Goal: Task Accomplishment & Management: Use online tool/utility

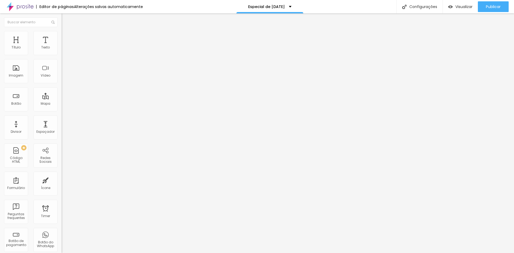
click at [66, 38] on span "Avançado" at bounding box center [75, 40] width 18 height 5
click at [62, 34] on ul "Conteúdo Estilo Avançado" at bounding box center [93, 34] width 62 height 16
click at [62, 36] on li "Avançado" at bounding box center [93, 38] width 62 height 5
click at [62, 230] on div at bounding box center [93, 230] width 62 height 0
drag, startPoint x: 55, startPoint y: 129, endPoint x: 55, endPoint y: 144, distance: 14.7
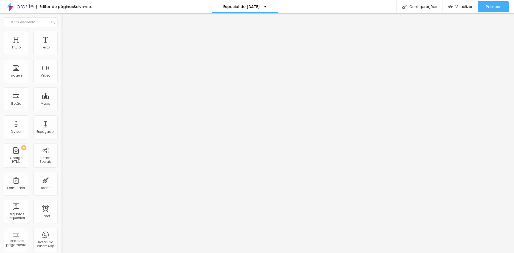
click at [62, 233] on div at bounding box center [93, 233] width 62 height 0
click at [62, 237] on div at bounding box center [93, 237] width 62 height 0
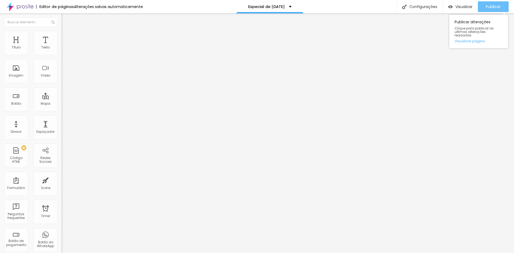
click at [495, 6] on span "Publicar" at bounding box center [493, 7] width 15 height 4
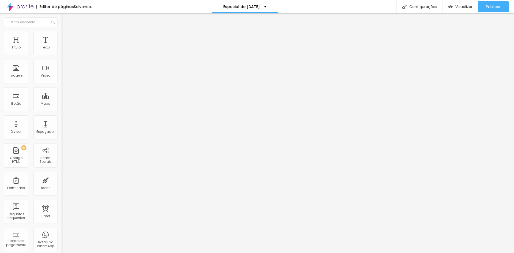
click at [62, 35] on li "Estilo" at bounding box center [93, 33] width 62 height 5
click at [66, 38] on span "Avançado" at bounding box center [75, 40] width 18 height 5
click at [62, 230] on div at bounding box center [93, 230] width 62 height 0
click at [62, 233] on div at bounding box center [93, 233] width 62 height 0
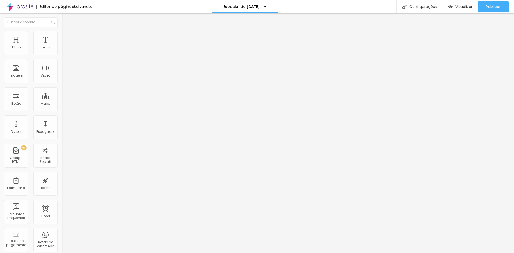
click at [62, 237] on div at bounding box center [93, 237] width 62 height 0
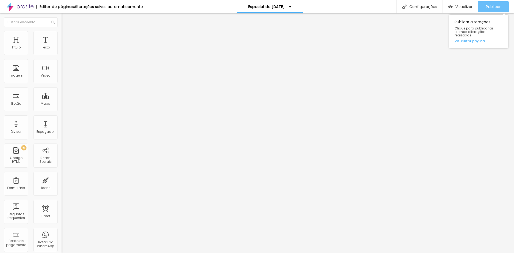
click at [486, 7] on span "Publicar" at bounding box center [493, 7] width 15 height 4
click at [66, 19] on img "button" at bounding box center [68, 19] width 4 height 4
click at [66, 19] on div "Editar Coluna" at bounding box center [82, 19] width 33 height 4
click at [66, 36] on span "Avançado" at bounding box center [75, 34] width 18 height 5
click at [66, 37] on span "Estilo" at bounding box center [70, 34] width 8 height 5
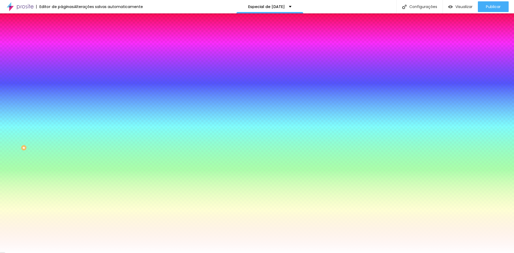
click at [62, 36] on img at bounding box center [64, 38] width 5 height 5
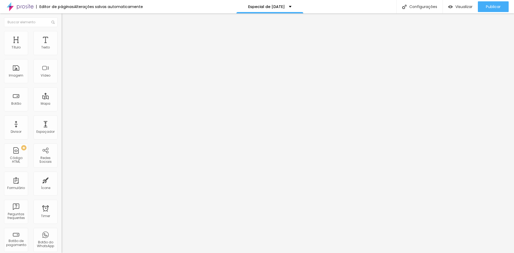
click at [62, 35] on li "Avançado" at bounding box center [93, 33] width 62 height 5
click at [62, 31] on li "Estilo" at bounding box center [93, 28] width 62 height 5
type input "54"
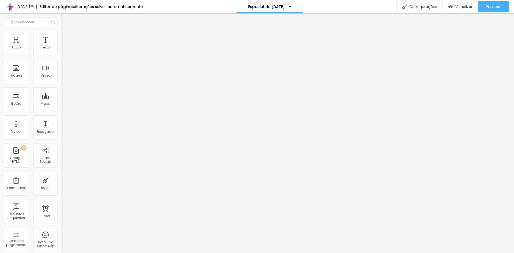
type input "53"
type input "52"
type input "51"
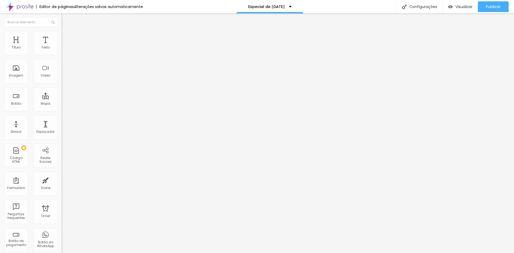
type input "51"
type input "49"
type input "48"
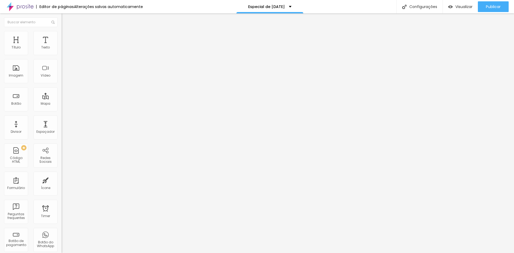
type input "47"
type input "45"
type input "44"
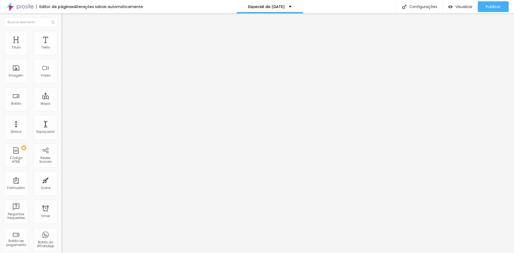
type input "44"
type input "43"
type input "42"
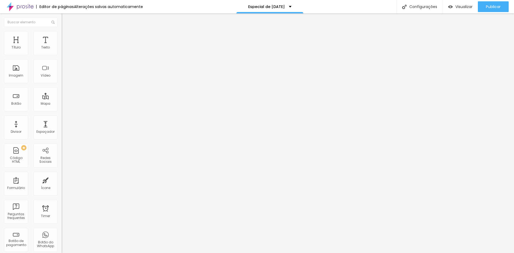
type input "41"
type input "40"
type input "39"
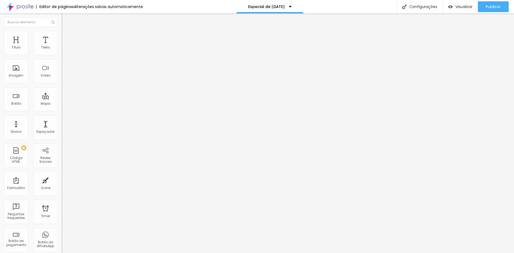
type input "39"
type input "38"
type input "37"
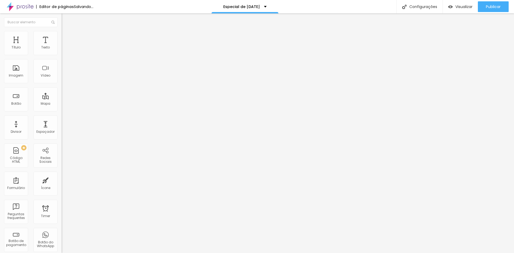
drag, startPoint x: 28, startPoint y: 112, endPoint x: 21, endPoint y: 113, distance: 7.2
type input "37"
click at [62, 126] on input "range" at bounding box center [79, 128] width 35 height 4
type input "1.2"
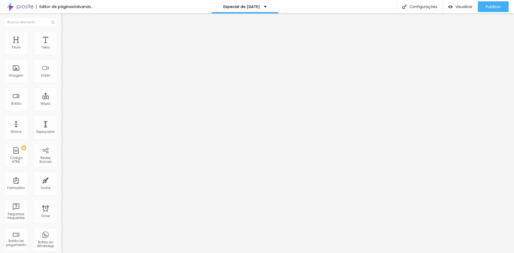
type input "1.1"
type input "1"
drag, startPoint x: 29, startPoint y: 133, endPoint x: 23, endPoint y: 133, distance: 5.9
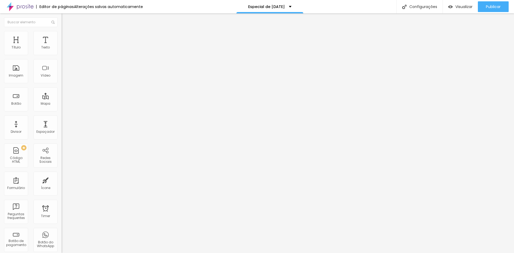
type input "1"
click at [490, 5] on span "Publicar" at bounding box center [493, 7] width 15 height 4
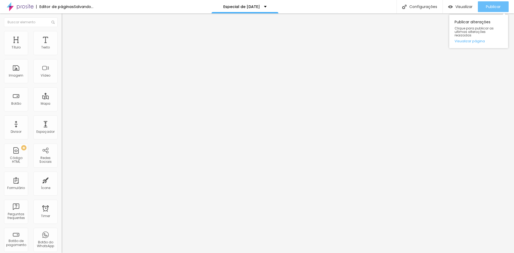
click at [495, 6] on span "Publicar" at bounding box center [493, 7] width 15 height 4
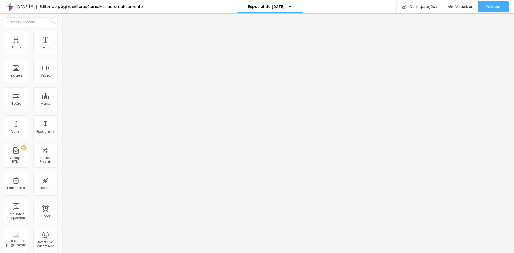
click at [62, 34] on img at bounding box center [64, 33] width 5 height 5
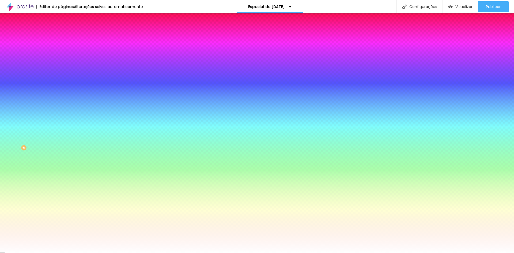
click at [66, 38] on span "Avançado" at bounding box center [75, 40] width 18 height 5
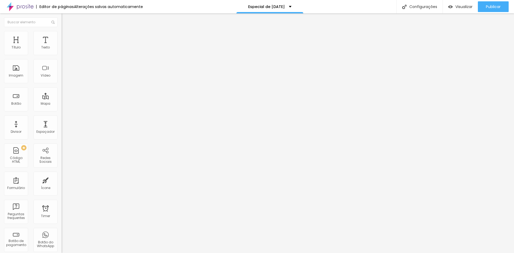
type input "5"
type input "0"
type input "5"
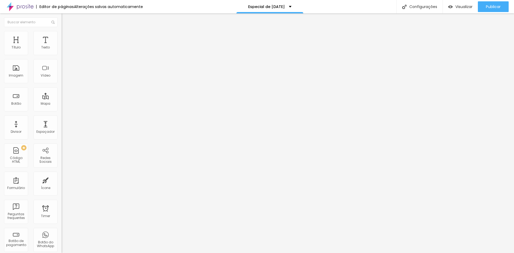
type input "5"
type input "10"
type input "15"
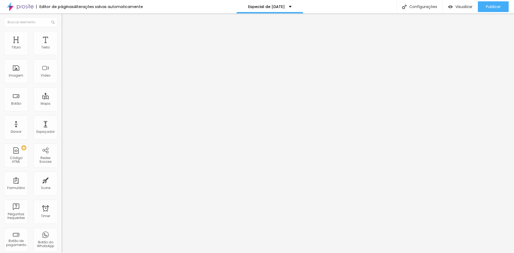
type input "20"
type input "25"
drag, startPoint x: 22, startPoint y: 52, endPoint x: 37, endPoint y: 53, distance: 15.0
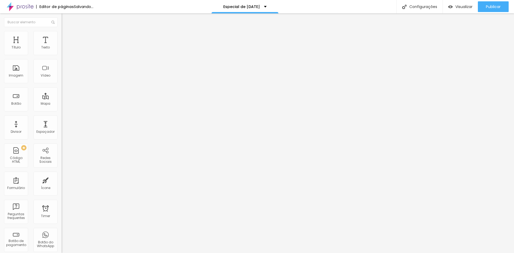
type input "25"
click at [62, 104] on input "range" at bounding box center [79, 106] width 35 height 4
type input "23"
type input "39"
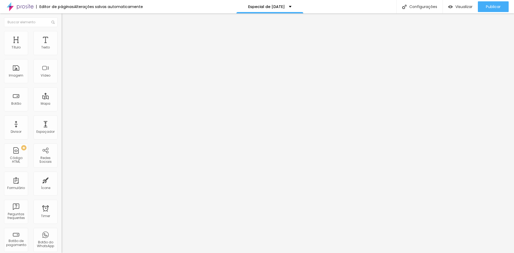
type input "39"
type input "71"
type input "102"
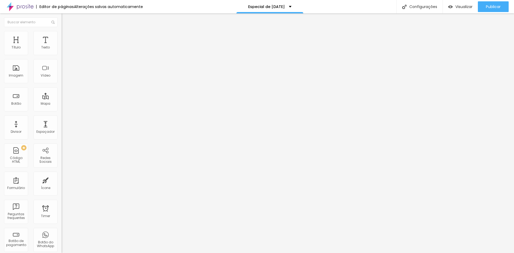
type input "108"
type input "113"
type input "86"
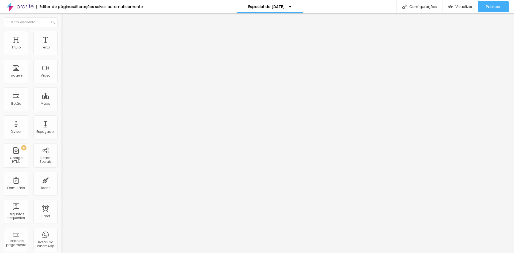
type input "86"
type input "50"
type input "7"
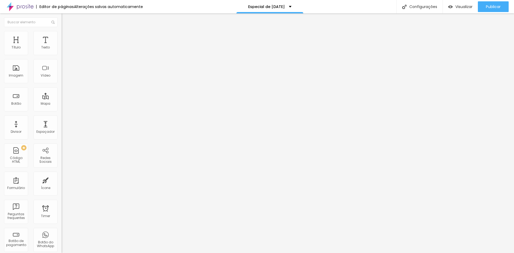
type input "0"
drag, startPoint x: 11, startPoint y: 63, endPoint x: 0, endPoint y: 64, distance: 11.4
click at [62, 180] on input "range" at bounding box center [79, 182] width 35 height 4
type input "20"
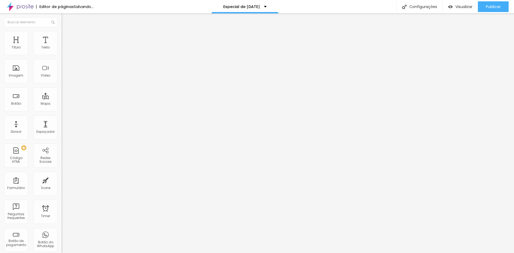
type input "20"
type input "15"
type input "10"
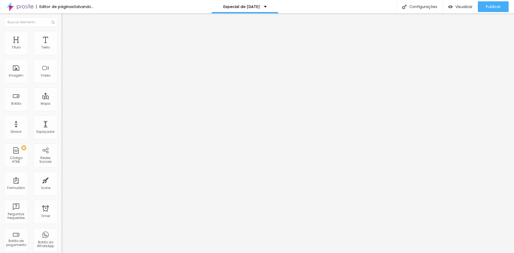
type input "5"
type input "0"
drag, startPoint x: 39, startPoint y: 52, endPoint x: 2, endPoint y: 55, distance: 37.3
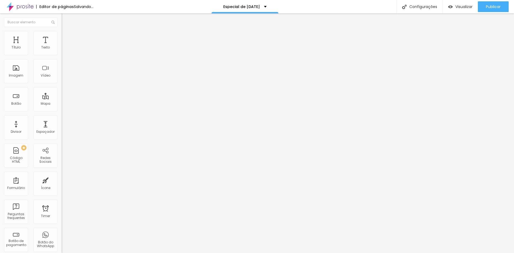
type input "0"
click at [62, 104] on input "range" at bounding box center [79, 106] width 35 height 4
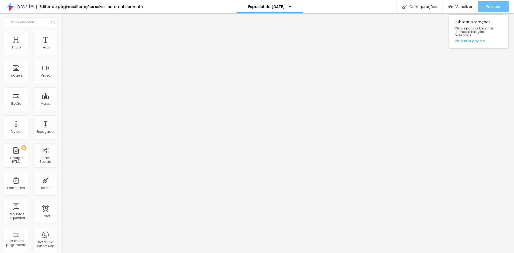
click at [490, 5] on span "Publicar" at bounding box center [493, 7] width 15 height 4
click at [66, 37] on span "Avançado" at bounding box center [75, 34] width 18 height 5
click at [62, 31] on img at bounding box center [64, 28] width 5 height 5
click at [64, 50] on icon "button" at bounding box center [65, 48] width 3 height 3
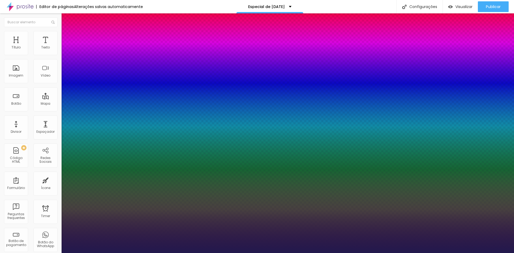
type input "1"
type input "14"
type input "1"
type input "15"
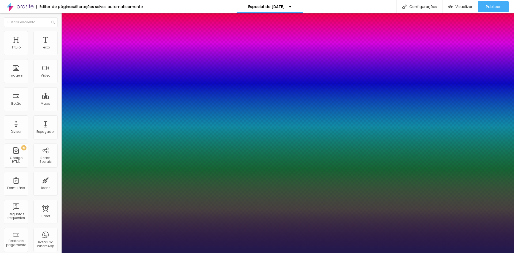
type input "15"
type input "1"
type input "16"
type input "1"
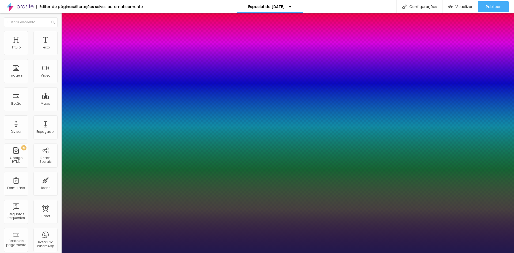
type input "17"
type input "1"
type input "18"
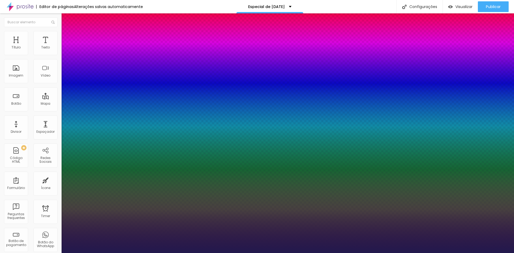
type input "1"
type input "19"
type input "1"
type input "20"
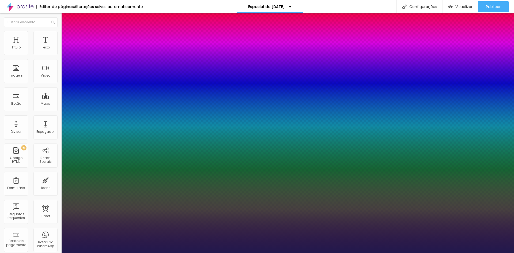
type input "20"
type input "1"
type input "19"
type input "1"
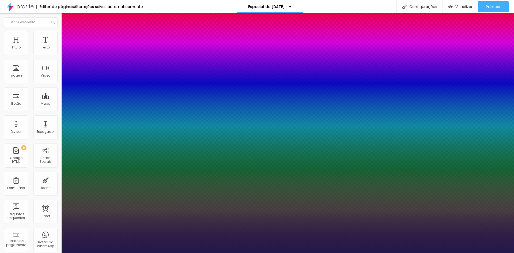
type input "19"
type input "1"
click at [489, 253] on div at bounding box center [257, 253] width 514 height 0
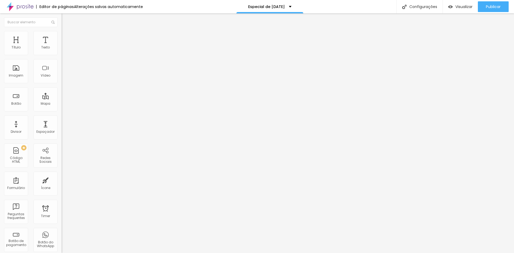
click at [64, 50] on icon "button" at bounding box center [65, 48] width 3 height 3
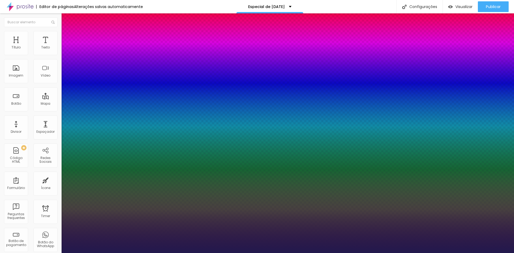
type input "1"
click at [479, 253] on div at bounding box center [257, 253] width 514 height 0
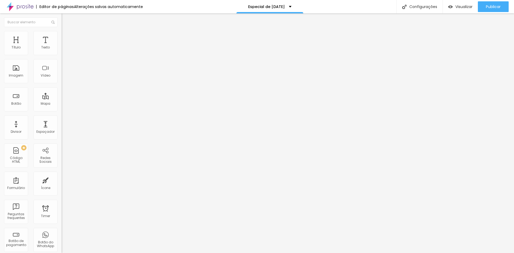
click at [64, 49] on icon "button" at bounding box center [65, 48] width 2 height 2
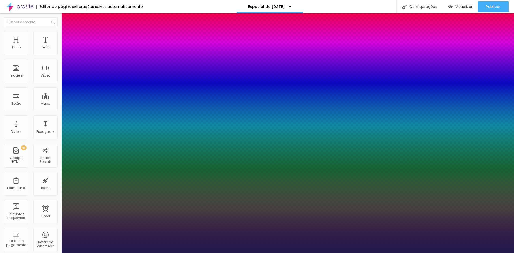
type input "1"
drag, startPoint x: 117, startPoint y: 90, endPoint x: 123, endPoint y: 91, distance: 5.6
type input "8"
type input "2"
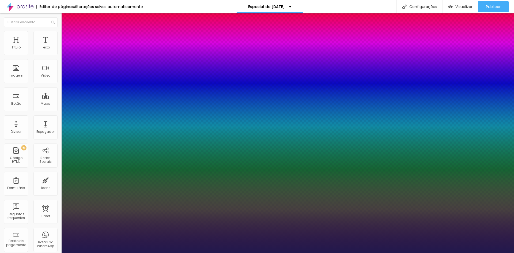
type input "1"
type input "20"
type input "1"
type input "20"
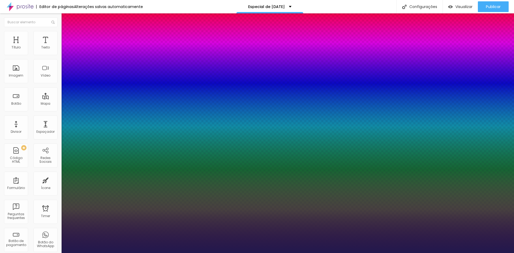
click at [230, 253] on div at bounding box center [257, 253] width 514 height 0
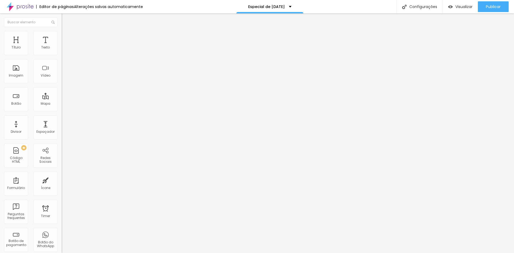
click at [64, 49] on icon "button" at bounding box center [65, 48] width 2 height 2
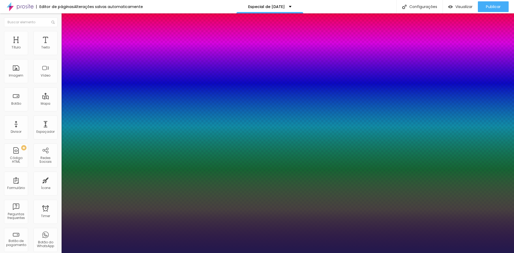
type input "1"
drag, startPoint x: 115, startPoint y: 90, endPoint x: 124, endPoint y: 91, distance: 9.7
type input "8"
type input "1"
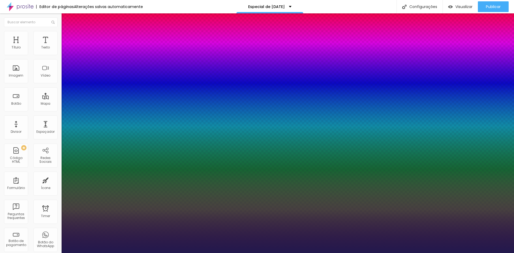
type input "1"
type input "19"
type input "1"
type input "19"
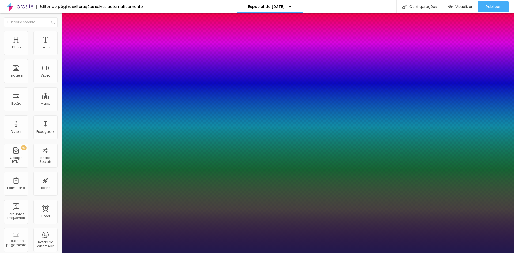
click at [499, 253] on div at bounding box center [257, 253] width 514 height 0
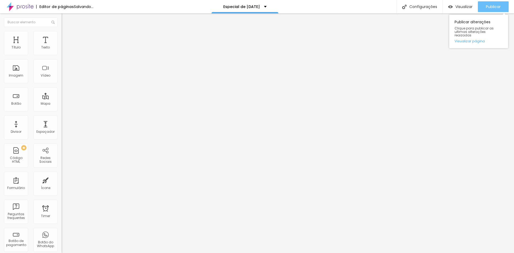
click at [493, 7] on span "Publicar" at bounding box center [493, 7] width 15 height 4
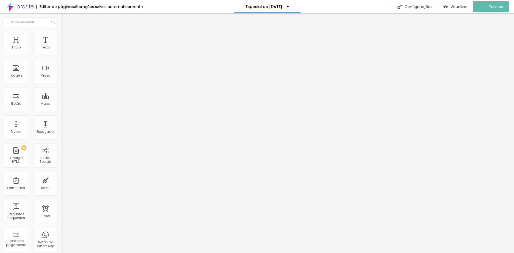
click at [62, 35] on li "Avançado" at bounding box center [93, 33] width 62 height 5
type input "5"
type input "4"
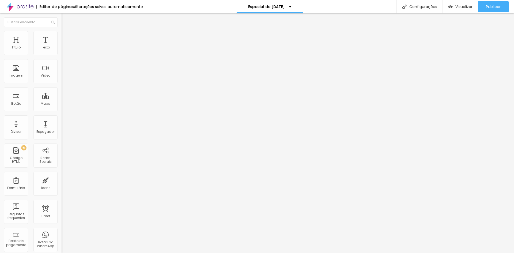
type input "3"
type input "2"
type input "1"
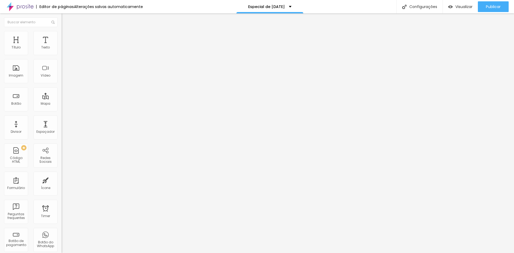
type input "1"
type input "0"
type input "1"
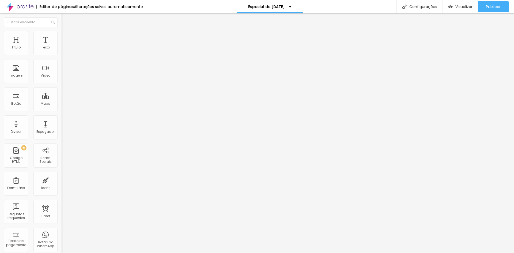
type input "2"
type input "3"
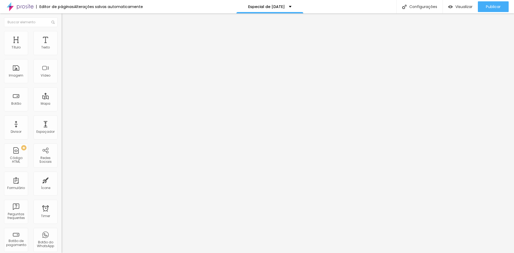
click at [62, 99] on input "range" at bounding box center [79, 101] width 35 height 4
click at [66, 32] on span "Estilo" at bounding box center [70, 29] width 8 height 5
type input "35"
type input "34"
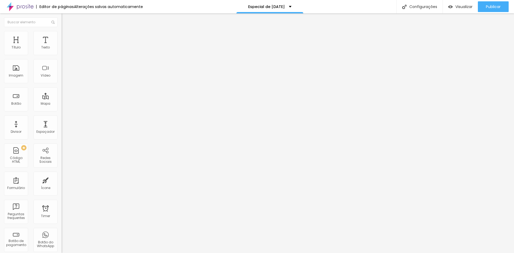
type input "34"
click at [62, 126] on input "range" at bounding box center [79, 128] width 35 height 4
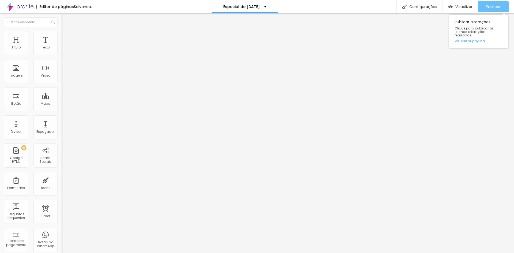
click at [488, 8] on span "Publicar" at bounding box center [493, 7] width 15 height 4
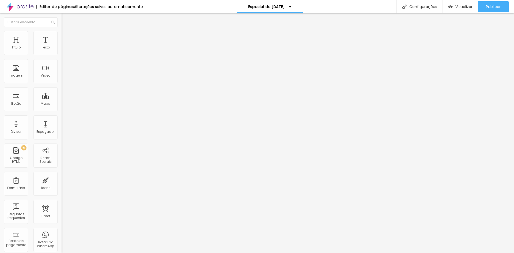
type input "33"
type input "35"
type input "36"
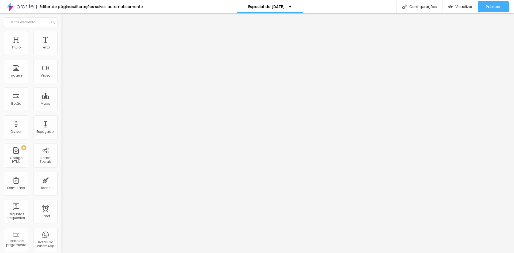
type input "36"
type input "37"
type input "38"
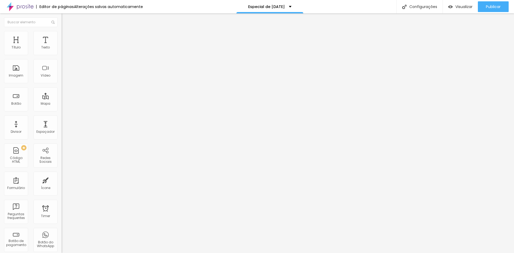
type input "39"
type input "41"
type input "42"
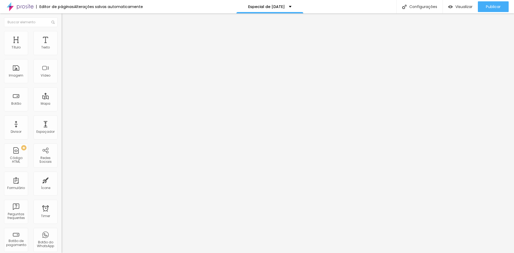
type input "42"
drag, startPoint x: 19, startPoint y: 113, endPoint x: 23, endPoint y: 113, distance: 4.0
type input "42"
click at [62, 126] on input "range" at bounding box center [79, 128] width 35 height 4
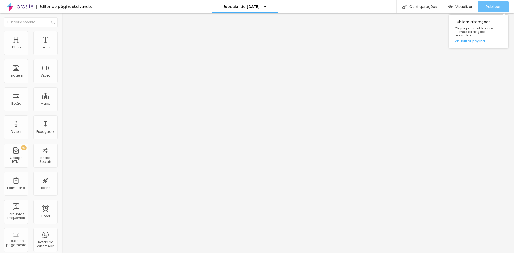
click at [488, 7] on span "Publicar" at bounding box center [493, 7] width 15 height 4
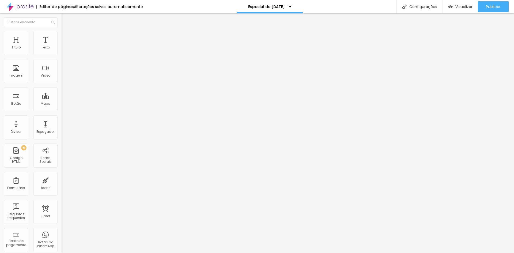
click at [66, 37] on span "Avançado" at bounding box center [75, 34] width 18 height 5
type input "4"
type input "3"
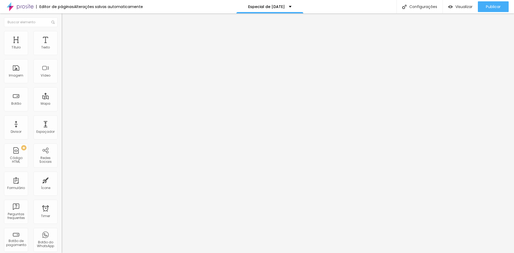
type input "2"
type input "0"
drag, startPoint x: 15, startPoint y: 53, endPoint x: 12, endPoint y: 53, distance: 3.2
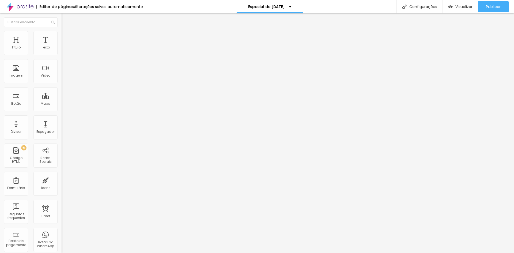
type input "0"
click at [62, 99] on input "range" at bounding box center [79, 101] width 35 height 4
click at [492, 6] on span "Publicar" at bounding box center [493, 7] width 15 height 4
click at [493, 7] on span "Publicar" at bounding box center [493, 7] width 15 height 4
click at [62, 35] on li "Estilo" at bounding box center [93, 33] width 62 height 5
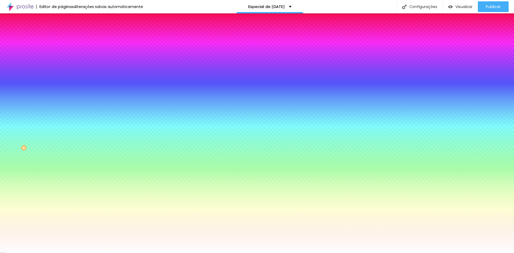
click at [62, 36] on li "Avançado" at bounding box center [93, 38] width 62 height 5
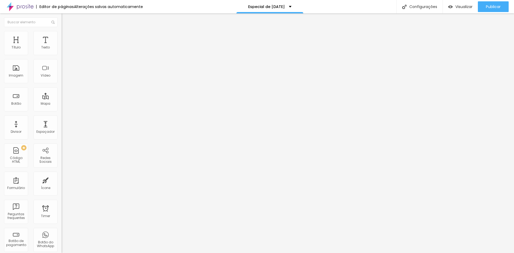
type input "15"
type input "10"
type input "5"
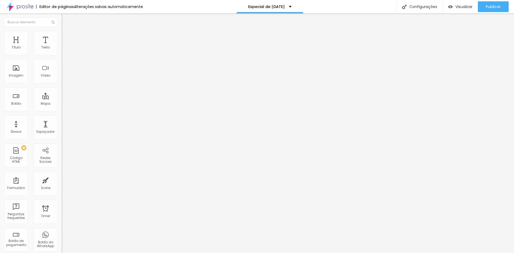
type input "5"
type input "0"
type input "5"
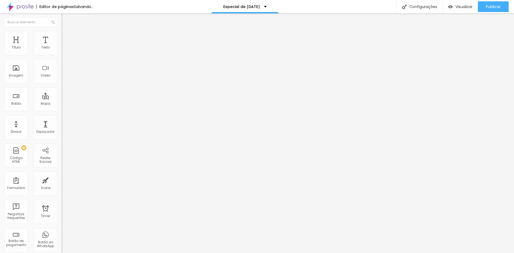
drag, startPoint x: 21, startPoint y: 52, endPoint x: 15, endPoint y: 52, distance: 6.4
type input "5"
click at [62, 104] on input "range" at bounding box center [79, 106] width 35 height 4
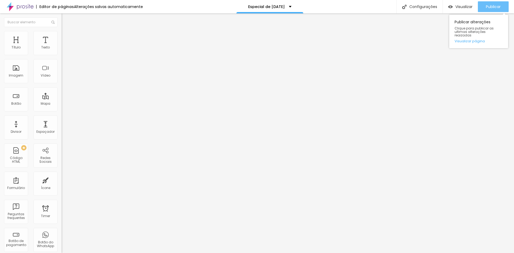
click at [494, 5] on span "Publicar" at bounding box center [493, 7] width 15 height 4
click at [62, 36] on img at bounding box center [64, 38] width 5 height 5
click at [62, 36] on li "Estilo" at bounding box center [93, 33] width 62 height 5
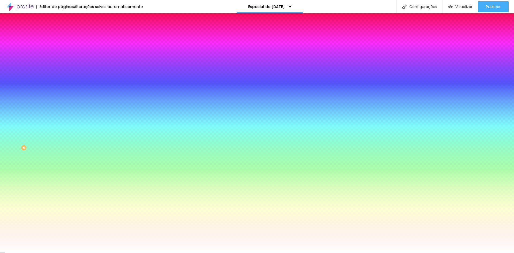
click at [62, 31] on img at bounding box center [64, 28] width 5 height 5
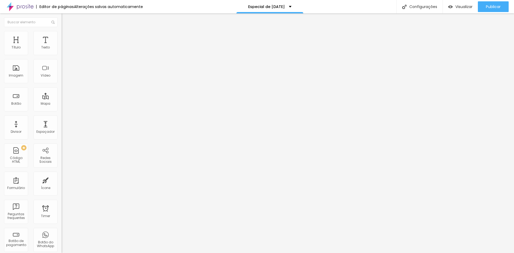
click at [62, 36] on li "Avançado" at bounding box center [93, 38] width 62 height 5
drag, startPoint x: 12, startPoint y: 52, endPoint x: 61, endPoint y: 75, distance: 54.0
click at [62, 104] on input "range" at bounding box center [79, 106] width 35 height 4
click at [62, 36] on img at bounding box center [64, 38] width 5 height 5
type input "15"
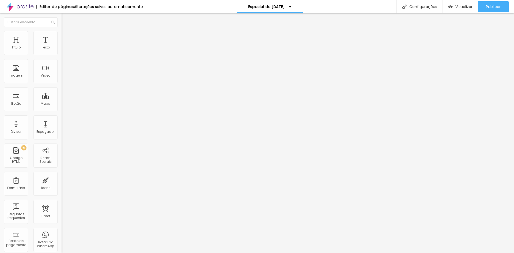
type input "15"
type input "10"
type input "5"
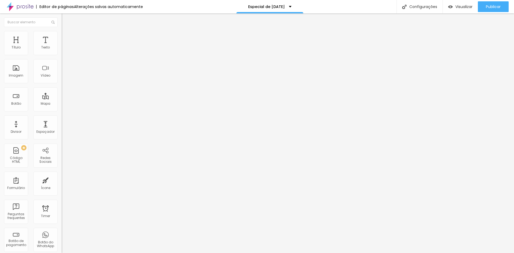
type input "0"
drag, startPoint x: 22, startPoint y: 53, endPoint x: 11, endPoint y: 55, distance: 11.1
click at [62, 104] on input "range" at bounding box center [79, 106] width 35 height 4
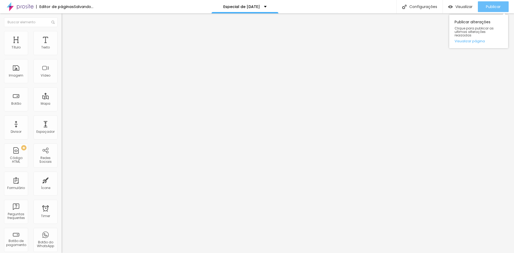
click at [494, 6] on span "Publicar" at bounding box center [493, 7] width 15 height 4
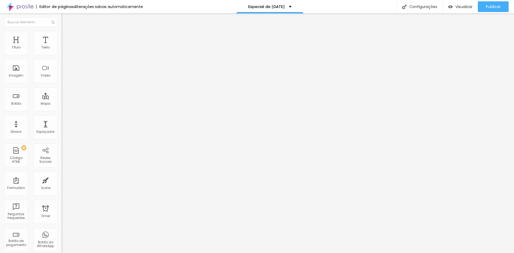
type input "5"
drag, startPoint x: 12, startPoint y: 52, endPoint x: 16, endPoint y: 53, distance: 4.3
click at [62, 104] on input "range" at bounding box center [79, 106] width 35 height 4
click at [490, 5] on span "Publicar" at bounding box center [493, 7] width 15 height 4
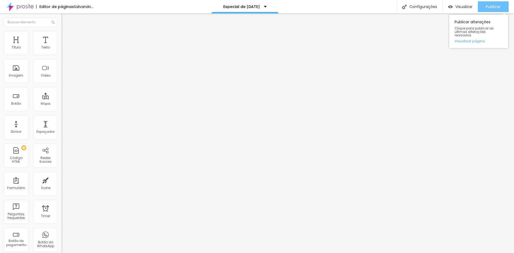
click at [487, 6] on span "Publicar" at bounding box center [493, 7] width 15 height 4
click at [492, 7] on span "Publicar" at bounding box center [493, 7] width 15 height 4
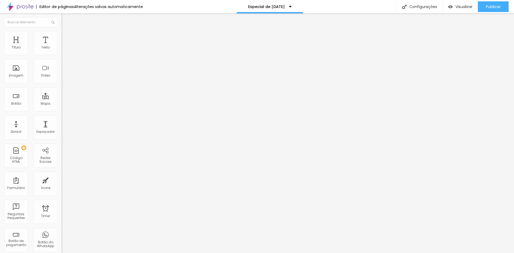
click at [62, 126] on input "range" at bounding box center [79, 128] width 35 height 4
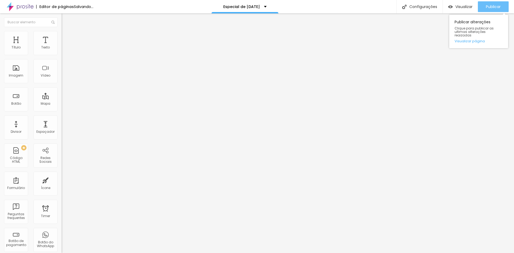
click at [490, 7] on span "Publicar" at bounding box center [493, 7] width 15 height 4
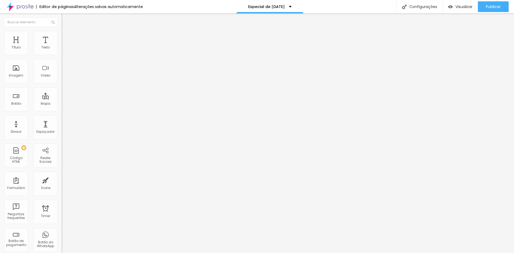
click at [62, 126] on input "range" at bounding box center [79, 128] width 35 height 4
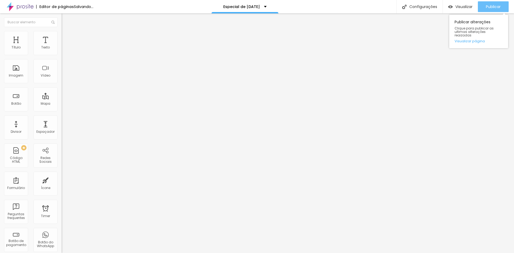
click at [491, 5] on span "Publicar" at bounding box center [493, 7] width 15 height 4
drag, startPoint x: 30, startPoint y: 112, endPoint x: 26, endPoint y: 112, distance: 3.5
click at [62, 126] on input "range" at bounding box center [79, 128] width 35 height 4
click at [499, 3] on div "Publicar" at bounding box center [493, 6] width 15 height 11
click at [492, 7] on span "Publicar" at bounding box center [493, 7] width 15 height 4
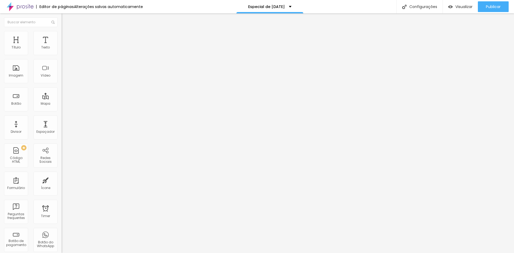
click at [62, 126] on input "range" at bounding box center [79, 128] width 35 height 4
click at [499, 5] on span "Publicar" at bounding box center [493, 7] width 15 height 4
drag, startPoint x: 29, startPoint y: 112, endPoint x: 23, endPoint y: 113, distance: 6.4
click at [62, 126] on input "range" at bounding box center [79, 128] width 35 height 4
click at [489, 3] on div "Publicar" at bounding box center [493, 6] width 15 height 11
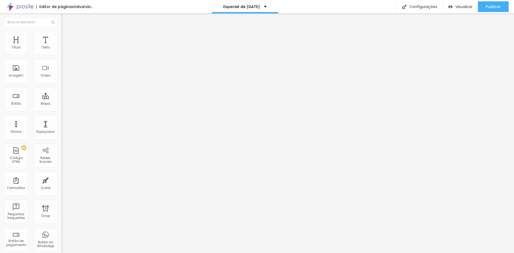
click at [62, 126] on input "range" at bounding box center [79, 128] width 35 height 4
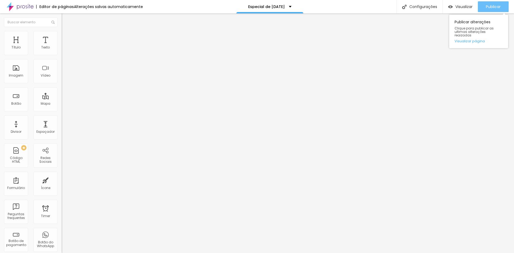
click at [496, 7] on span "Publicar" at bounding box center [493, 7] width 15 height 4
click at [62, 126] on input "range" at bounding box center [79, 128] width 35 height 4
click at [487, 5] on span "Publicar" at bounding box center [493, 7] width 15 height 4
click at [62, 51] on span "Titulo 2" at bounding box center [70, 47] width 17 height 7
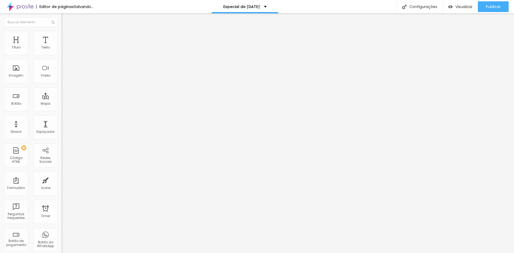
click at [62, 127] on input "range" at bounding box center [79, 129] width 35 height 4
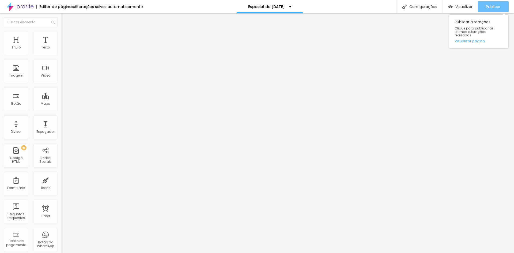
click at [492, 9] on span "Publicar" at bounding box center [493, 7] width 15 height 4
click at [62, 203] on input "range" at bounding box center [79, 205] width 35 height 4
drag, startPoint x: 30, startPoint y: 134, endPoint x: 21, endPoint y: 134, distance: 8.9
click at [493, 6] on span "Publicar" at bounding box center [493, 7] width 15 height 4
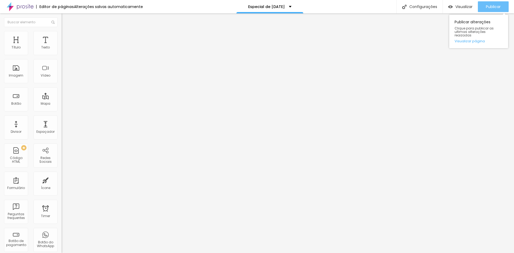
click at [491, 7] on span "Publicar" at bounding box center [493, 7] width 15 height 4
click at [460, 5] on span "Visualizar" at bounding box center [463, 7] width 17 height 4
drag, startPoint x: 30, startPoint y: 112, endPoint x: 26, endPoint y: 113, distance: 3.5
click at [62, 126] on input "range" at bounding box center [79, 128] width 35 height 4
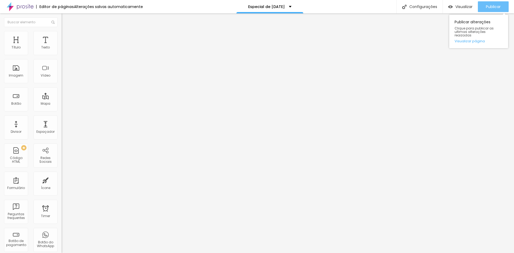
click at [491, 7] on span "Publicar" at bounding box center [493, 7] width 15 height 4
click at [62, 36] on li "Avançado" at bounding box center [93, 38] width 62 height 5
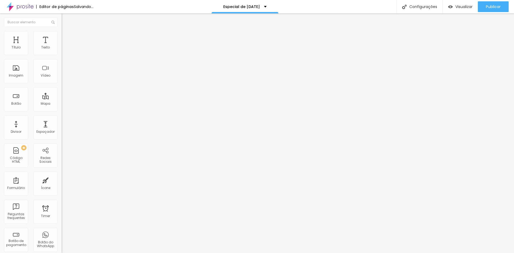
drag, startPoint x: 12, startPoint y: 63, endPoint x: 9, endPoint y: 63, distance: 3.0
click at [62, 180] on input "range" at bounding box center [79, 182] width 35 height 4
click at [62, 104] on input "range" at bounding box center [79, 106] width 35 height 4
click at [62, 33] on img at bounding box center [64, 33] width 5 height 5
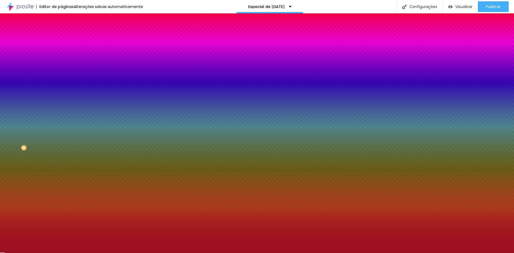
click at [62, 31] on img at bounding box center [64, 28] width 5 height 5
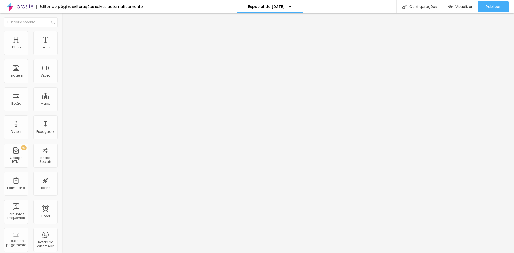
click at [66, 37] on span "Estilo" at bounding box center [70, 34] width 8 height 5
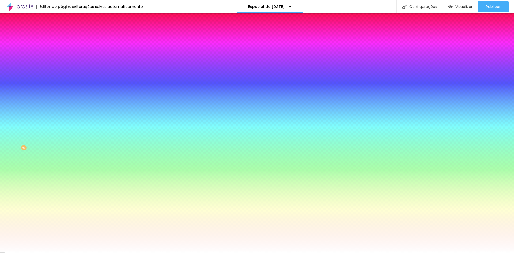
click at [62, 36] on li "Avançado" at bounding box center [93, 38] width 62 height 5
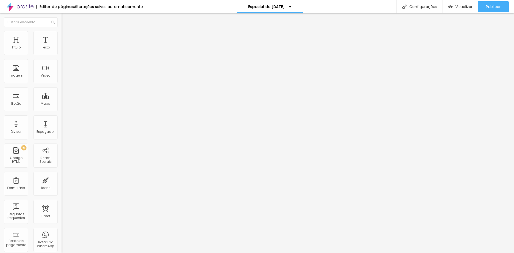
click at [62, 104] on input "range" at bounding box center [79, 106] width 35 height 4
drag, startPoint x: 491, startPoint y: 5, endPoint x: 487, endPoint y: 5, distance: 3.5
click at [490, 6] on span "Publicar" at bounding box center [493, 7] width 15 height 4
click at [62, 36] on img at bounding box center [64, 38] width 5 height 5
drag, startPoint x: 35, startPoint y: 52, endPoint x: 28, endPoint y: 54, distance: 6.6
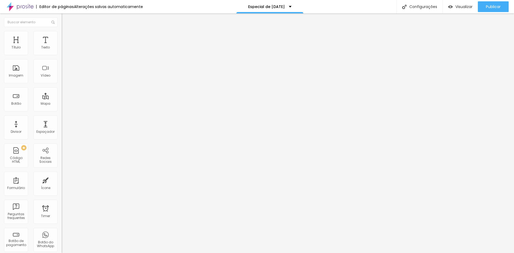
click at [62, 104] on input "range" at bounding box center [79, 106] width 35 height 4
drag, startPoint x: 10, startPoint y: 64, endPoint x: 5, endPoint y: 64, distance: 5.6
click at [62, 180] on input "range" at bounding box center [79, 182] width 35 height 4
click at [62, 33] on img at bounding box center [64, 33] width 5 height 5
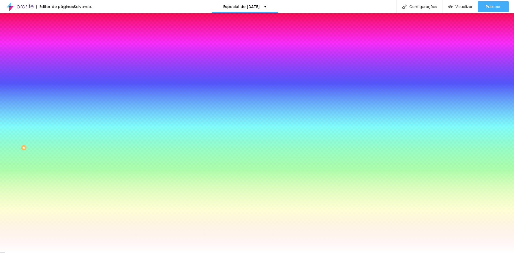
click at [62, 30] on li "Conteúdo" at bounding box center [93, 28] width 62 height 5
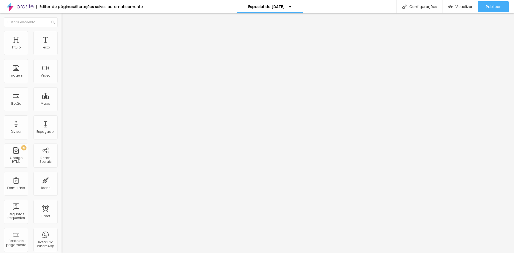
click at [62, 35] on img at bounding box center [64, 33] width 5 height 5
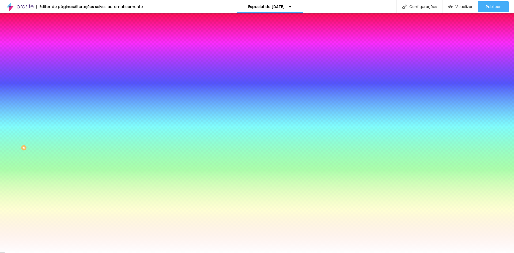
click at [62, 36] on li "Avançado" at bounding box center [93, 38] width 62 height 5
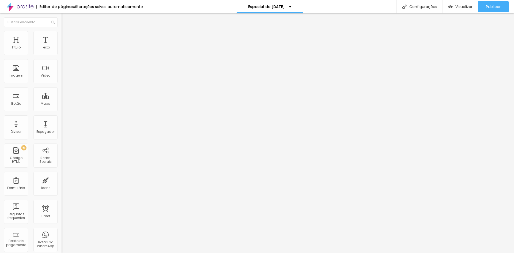
drag, startPoint x: 22, startPoint y: 53, endPoint x: 14, endPoint y: 54, distance: 8.1
click at [62, 104] on input "range" at bounding box center [79, 106] width 35 height 4
click at [490, 6] on span "Publicar" at bounding box center [493, 7] width 15 height 4
click at [62, 36] on img at bounding box center [64, 38] width 5 height 5
click at [62, 180] on input "range" at bounding box center [79, 182] width 35 height 4
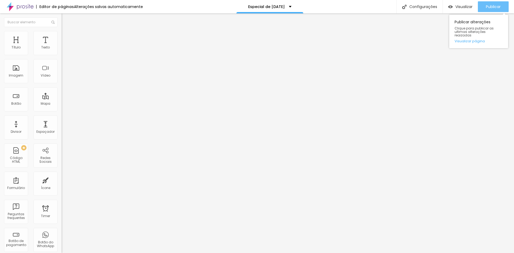
click at [495, 5] on span "Publicar" at bounding box center [493, 7] width 15 height 4
click at [62, 36] on img at bounding box center [64, 38] width 5 height 5
click at [62, 104] on input "range" at bounding box center [79, 106] width 35 height 4
click at [62, 34] on img at bounding box center [64, 33] width 5 height 5
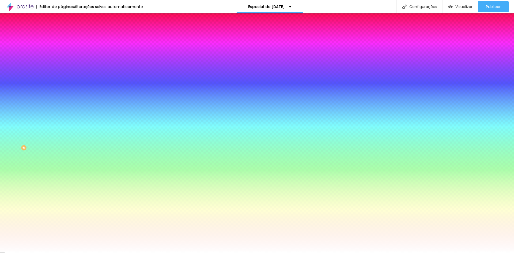
click at [62, 36] on img at bounding box center [64, 38] width 5 height 5
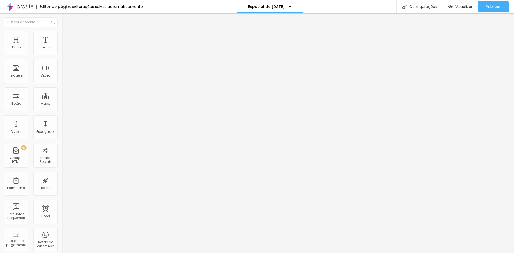
click at [62, 31] on li "Conteúdo" at bounding box center [93, 28] width 62 height 5
click at [504, 6] on button "Publicar" at bounding box center [493, 6] width 31 height 11
click at [66, 38] on span "Avançado" at bounding box center [75, 40] width 18 height 5
drag, startPoint x: 18, startPoint y: 53, endPoint x: 13, endPoint y: 63, distance: 11.4
click at [62, 104] on input "range" at bounding box center [79, 106] width 35 height 4
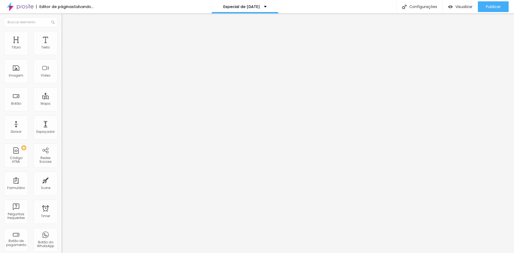
drag, startPoint x: 18, startPoint y: 63, endPoint x: 5, endPoint y: 63, distance: 12.6
click at [62, 180] on input "range" at bounding box center [79, 182] width 35 height 4
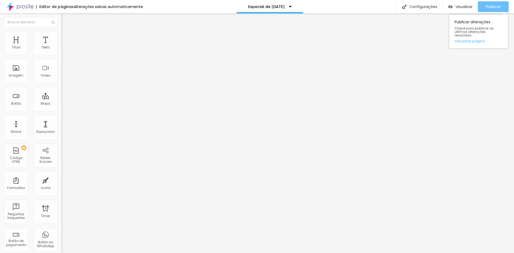
click at [487, 8] on span "Publicar" at bounding box center [493, 7] width 15 height 4
click at [460, 8] on span "Visualizar" at bounding box center [463, 7] width 17 height 4
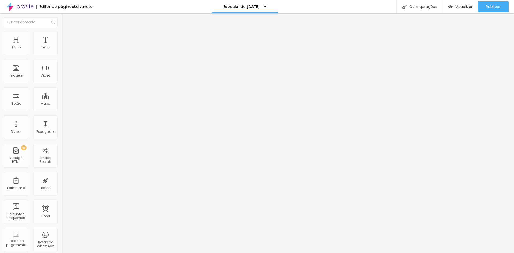
click at [62, 46] on span "Trocar imagem" at bounding box center [76, 43] width 29 height 5
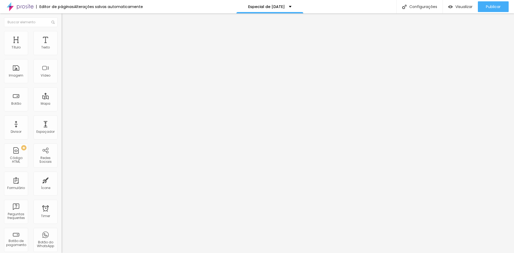
click at [62, 46] on span "Trocar imagem" at bounding box center [76, 43] width 29 height 5
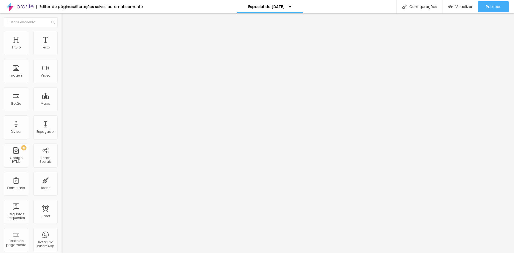
click at [491, 6] on span "Publicar" at bounding box center [493, 7] width 15 height 4
click at [458, 7] on span "Visualizar" at bounding box center [459, 7] width 17 height 4
click at [62, 36] on img at bounding box center [64, 38] width 5 height 5
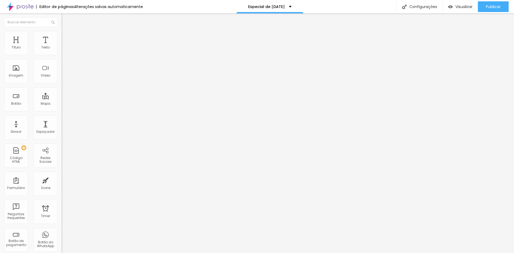
click at [62, 230] on div at bounding box center [93, 230] width 62 height 0
click at [62, 233] on div at bounding box center [93, 233] width 62 height 0
click at [62, 237] on div at bounding box center [93, 237] width 62 height 0
click at [66, 21] on img "button" at bounding box center [68, 19] width 4 height 4
click at [62, 46] on span "Adicionar imagem" at bounding box center [79, 43] width 35 height 5
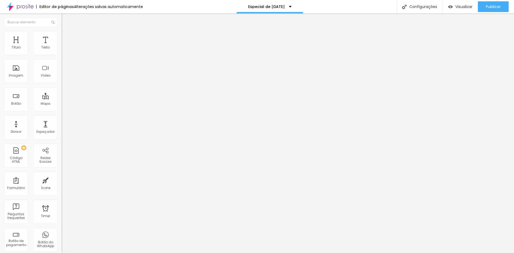
click at [66, 38] on span "Avançado" at bounding box center [75, 40] width 18 height 5
type input "0"
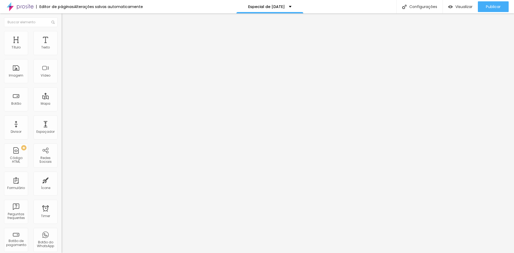
type input "0"
drag, startPoint x: 9, startPoint y: 54, endPoint x: 5, endPoint y: 54, distance: 4.6
type input "0"
click at [62, 104] on input "range" at bounding box center [79, 106] width 35 height 4
type input "11"
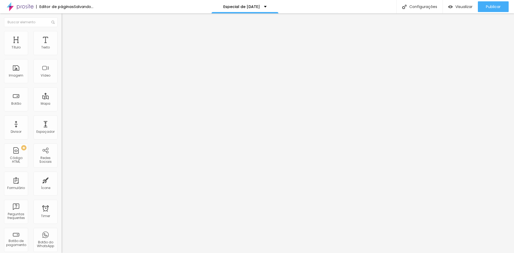
type input "11"
type input "8"
type input "0"
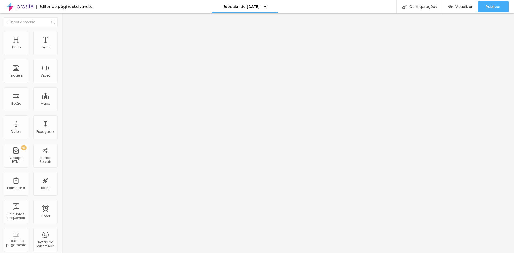
type input "0"
click at [62, 180] on input "range" at bounding box center [79, 182] width 35 height 4
click at [66, 37] on span "Estilo" at bounding box center [70, 34] width 8 height 5
type input "95"
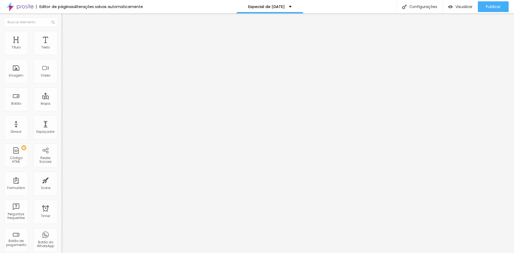
type input "90"
type input "85"
type input "80"
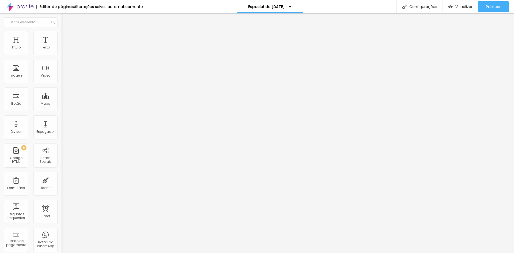
type input "80"
type input "75"
type input "70"
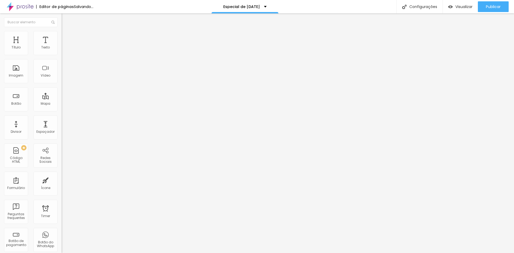
type input "65"
type input "60"
type input "55"
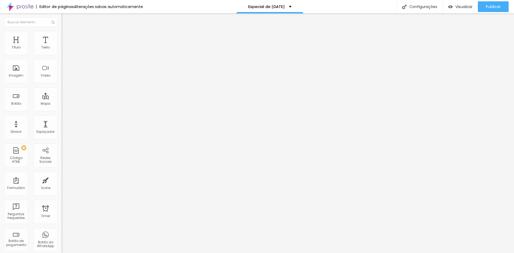
drag, startPoint x: 54, startPoint y: 57, endPoint x: 31, endPoint y: 59, distance: 23.3
type input "55"
click at [62, 55] on input "range" at bounding box center [79, 53] width 35 height 4
click at [66, 38] on span "Avançado" at bounding box center [75, 40] width 18 height 5
type input "15"
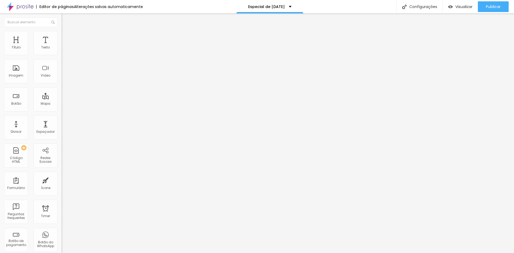
type input "15"
type input "10"
type input "5"
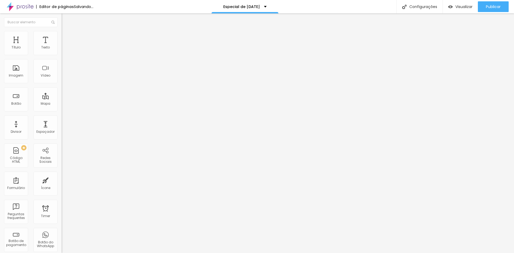
type input "0"
drag, startPoint x: 21, startPoint y: 53, endPoint x: 0, endPoint y: 56, distance: 21.1
type input "0"
click at [62, 104] on input "range" at bounding box center [79, 106] width 35 height 4
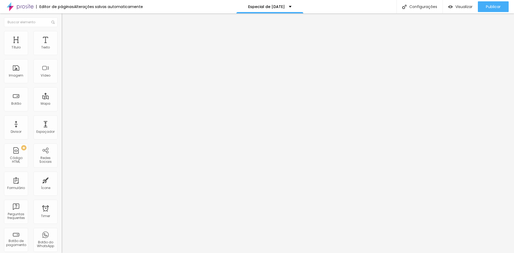
click at [62, 35] on li "Estilo" at bounding box center [93, 33] width 62 height 5
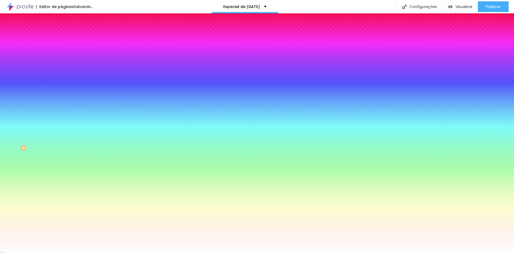
click at [62, 31] on li "Conteúdo" at bounding box center [93, 28] width 62 height 5
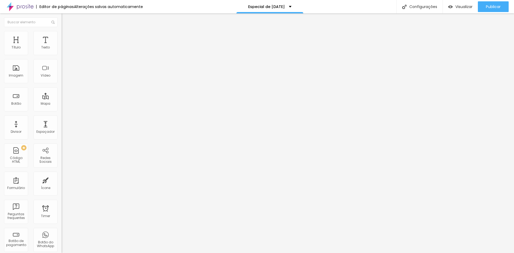
click at [62, 34] on li "Estilo" at bounding box center [93, 33] width 62 height 5
type input "50"
type input "45"
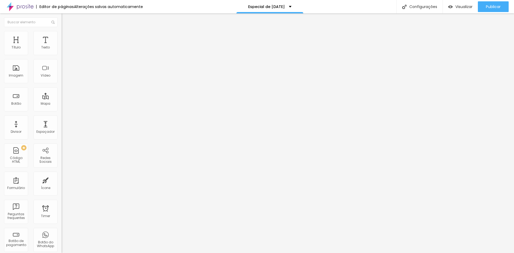
type input "50"
click at [62, 55] on input "range" at bounding box center [79, 53] width 35 height 4
click at [62, 36] on img at bounding box center [64, 38] width 5 height 5
click at [62, 36] on li "Avançado" at bounding box center [93, 38] width 62 height 5
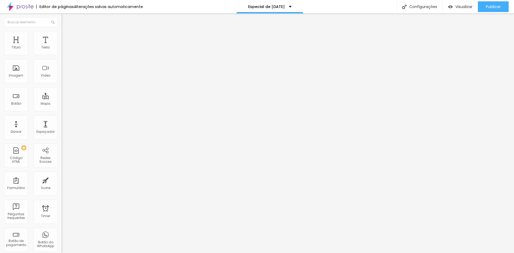
click at [66, 37] on span "Estilo" at bounding box center [70, 34] width 8 height 5
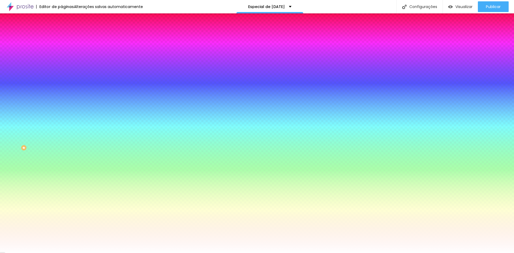
click at [62, 31] on li "Conteúdo" at bounding box center [93, 28] width 62 height 5
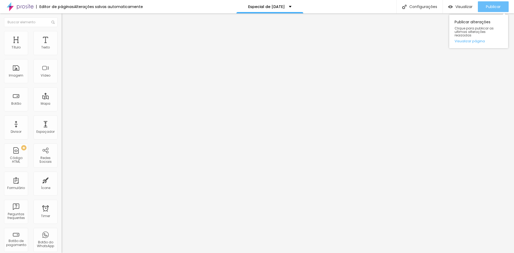
click at [486, 6] on span "Publicar" at bounding box center [493, 7] width 15 height 4
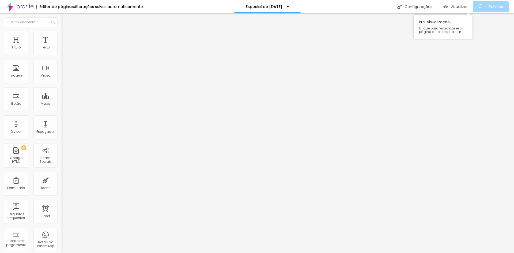
click at [461, 6] on span "Visualizar" at bounding box center [459, 7] width 17 height 4
click at [62, 36] on li "Avançado" at bounding box center [93, 38] width 62 height 5
click at [66, 36] on span "Estilo" at bounding box center [70, 34] width 8 height 5
type input "55"
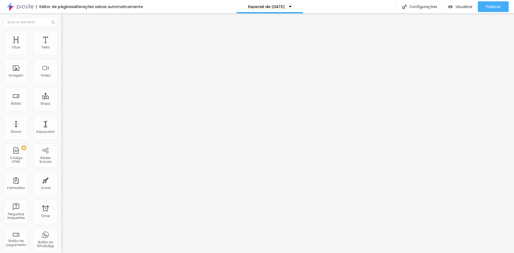
type input "60"
drag, startPoint x: 28, startPoint y: 57, endPoint x: 56, endPoint y: 58, distance: 27.6
type input "60"
click at [62, 55] on input "range" at bounding box center [79, 53] width 35 height 4
click at [494, 6] on span "Publicar" at bounding box center [493, 7] width 15 height 4
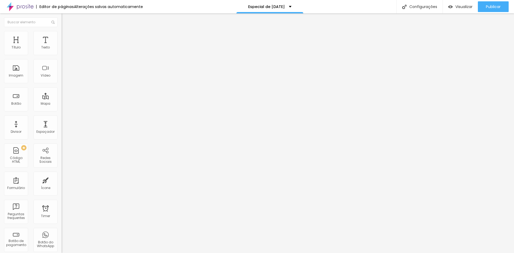
type input "65"
type input "70"
type input "75"
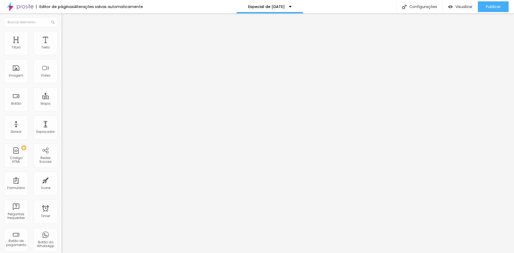
type input "75"
type input "80"
drag, startPoint x: 33, startPoint y: 57, endPoint x: 43, endPoint y: 58, distance: 10.5
type input "80"
click at [62, 55] on input "range" at bounding box center [79, 53] width 35 height 4
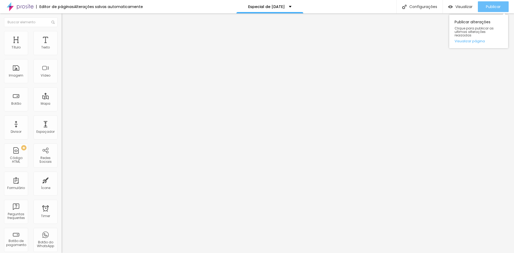
click at [494, 8] on span "Publicar" at bounding box center [493, 7] width 15 height 4
click at [91, 46] on span at bounding box center [92, 43] width 3 height 5
click at [66, 20] on img "button" at bounding box center [68, 19] width 4 height 4
click at [62, 36] on img at bounding box center [64, 38] width 5 height 5
click at [62, 230] on div at bounding box center [93, 230] width 62 height 0
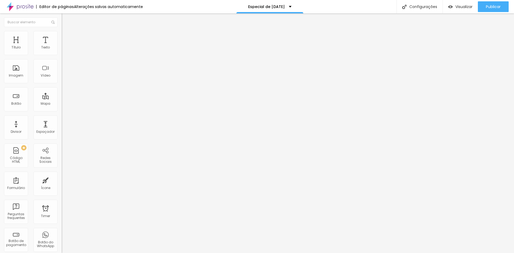
click at [62, 233] on div at bounding box center [93, 233] width 62 height 0
click at [62, 237] on div at bounding box center [93, 237] width 62 height 0
drag, startPoint x: 48, startPoint y: 35, endPoint x: 49, endPoint y: 45, distance: 10.7
click at [62, 36] on img at bounding box center [64, 38] width 5 height 5
drag, startPoint x: 56, startPoint y: 141, endPoint x: 56, endPoint y: 125, distance: 15.3
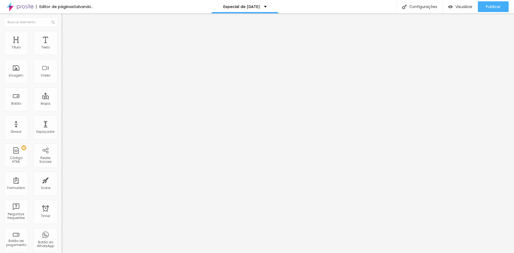
click at [62, 237] on div at bounding box center [93, 237] width 62 height 0
click at [62, 233] on div at bounding box center [93, 233] width 62 height 0
click at [62, 230] on div at bounding box center [93, 230] width 62 height 0
click at [489, 7] on span "Publicar" at bounding box center [493, 7] width 15 height 4
click at [66, 38] on span "Avançado" at bounding box center [75, 40] width 18 height 5
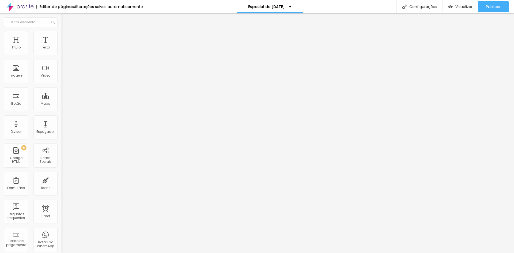
click at [62, 230] on div at bounding box center [93, 230] width 62 height 0
drag, startPoint x: 55, startPoint y: 128, endPoint x: 53, endPoint y: 136, distance: 8.1
click at [62, 233] on div at bounding box center [93, 233] width 62 height 0
click at [62, 237] on div at bounding box center [93, 237] width 62 height 0
click at [62, 36] on li "Avançado" at bounding box center [93, 38] width 62 height 5
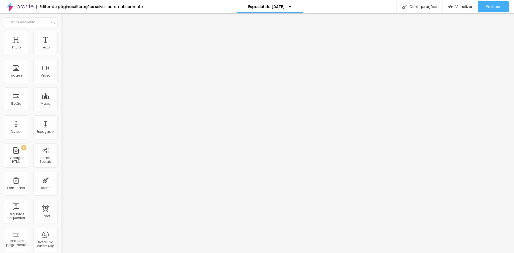
click at [62, 230] on div at bounding box center [93, 230] width 62 height 0
click at [62, 233] on div at bounding box center [93, 233] width 62 height 0
click at [62, 237] on div at bounding box center [93, 237] width 62 height 0
click at [62, 46] on span "Adicionar imagem" at bounding box center [79, 43] width 35 height 5
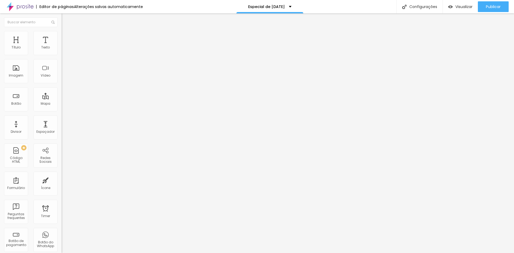
click at [497, 6] on span "Publicar" at bounding box center [493, 7] width 15 height 4
click at [464, 6] on span "Visualizar" at bounding box center [459, 7] width 17 height 4
click at [62, 46] on span "Trocar imagem" at bounding box center [76, 43] width 29 height 5
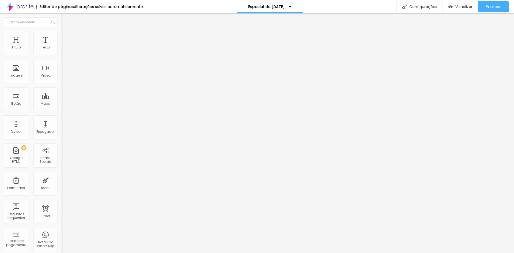
drag, startPoint x: 300, startPoint y: 142, endPoint x: 420, endPoint y: 56, distance: 148.5
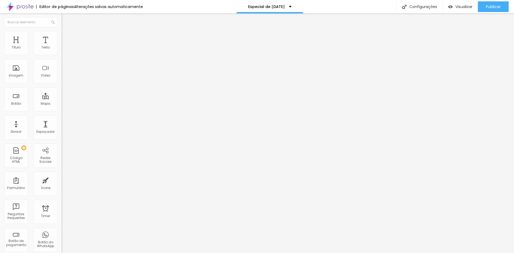
click at [493, 6] on span "Publicar" at bounding box center [493, 7] width 15 height 4
